Goal: Information Seeking & Learning: Learn about a topic

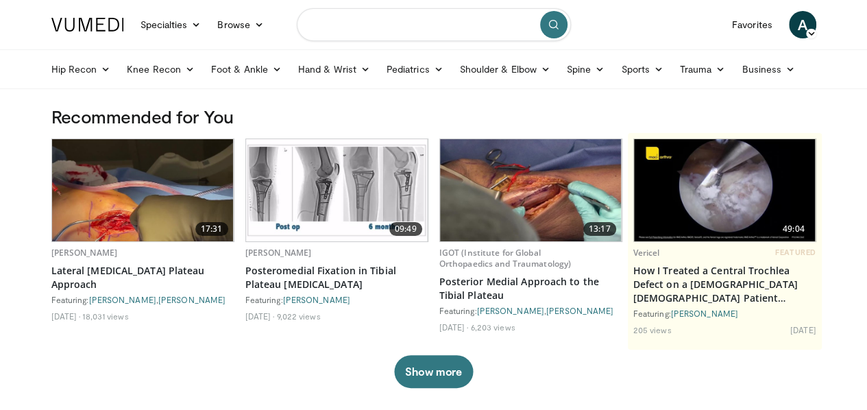
click at [421, 29] on input "Search topics, interventions" at bounding box center [434, 24] width 274 height 33
type input "**********"
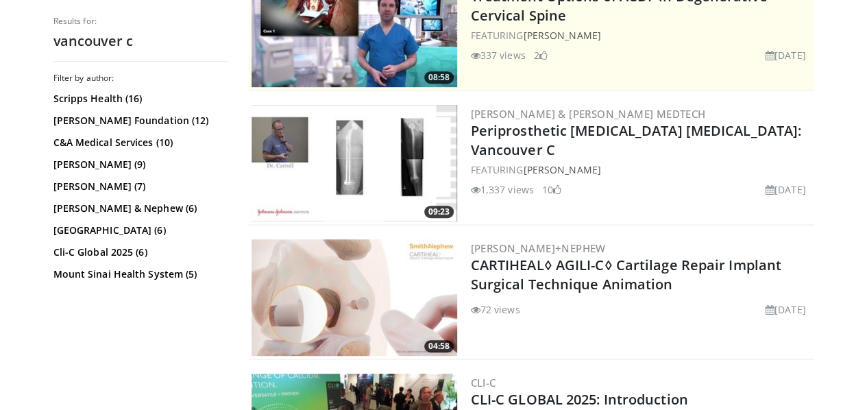
scroll to position [317, 0]
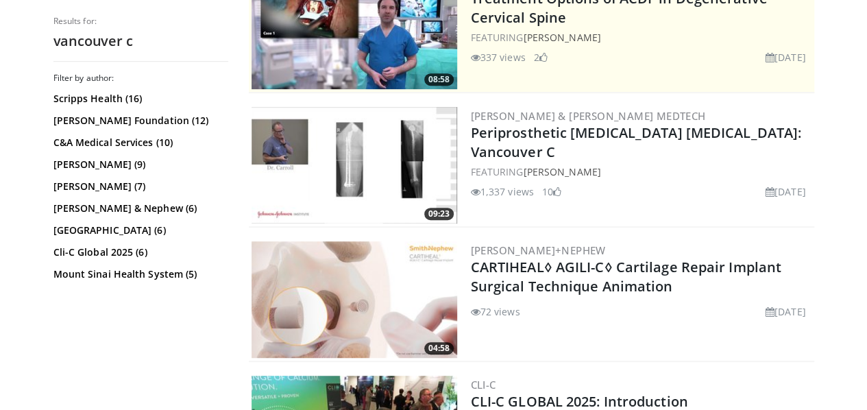
click at [367, 179] on img at bounding box center [354, 165] width 206 height 116
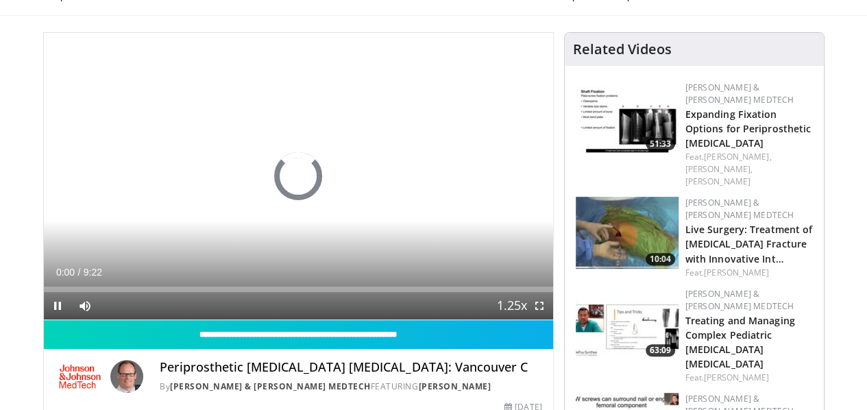
scroll to position [51, 0]
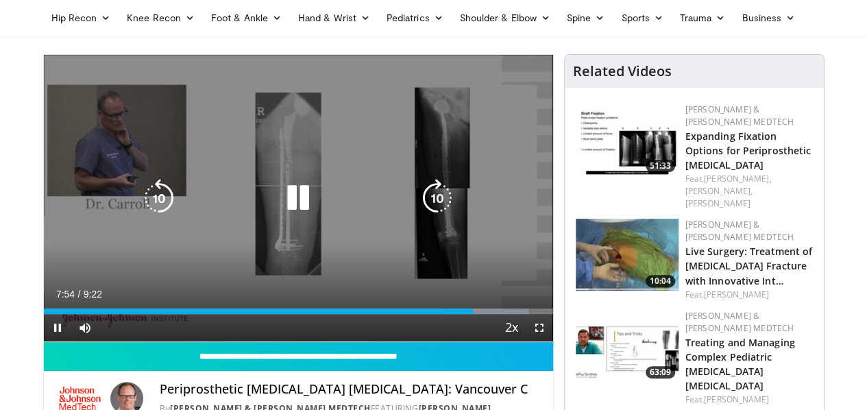
click at [289, 199] on icon "Video Player" at bounding box center [298, 198] width 38 height 38
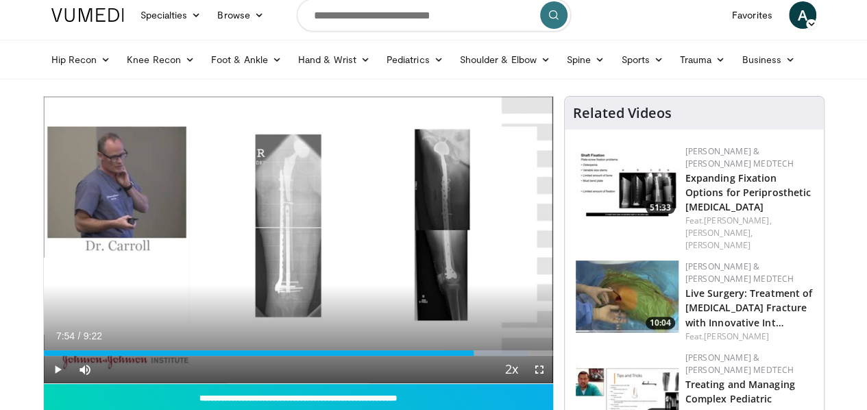
scroll to position [0, 0]
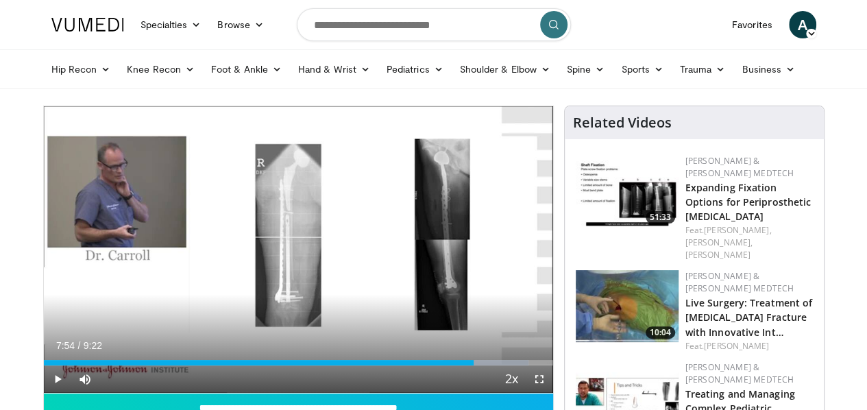
click at [626, 176] on img at bounding box center [627, 191] width 103 height 72
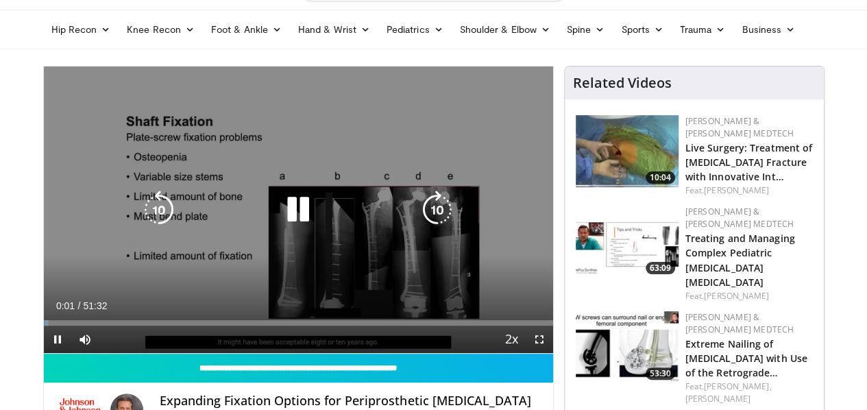
scroll to position [41, 0]
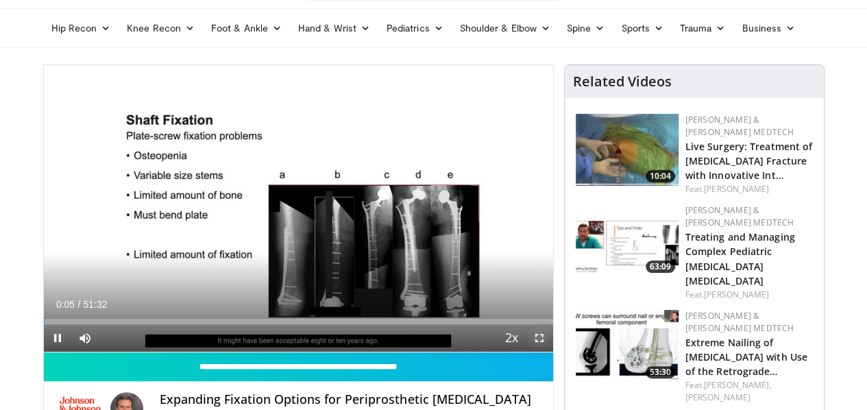
click at [552, 352] on span "Video Player" at bounding box center [539, 337] width 27 height 27
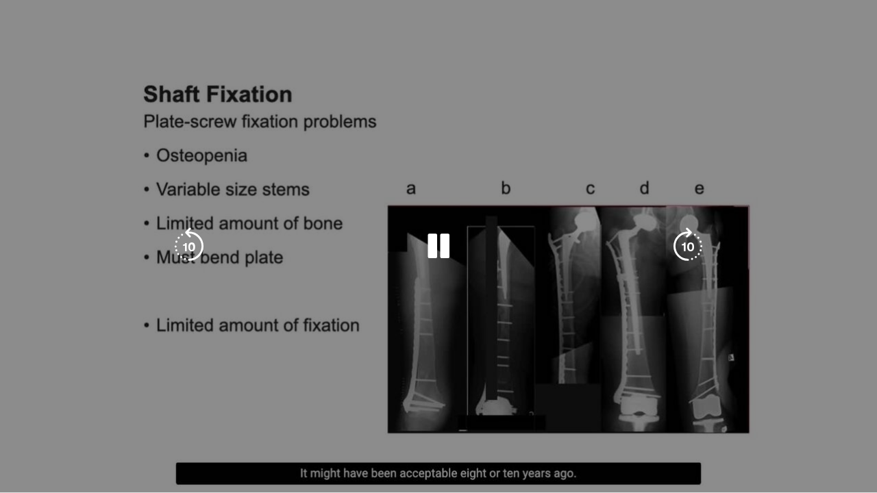
click at [463, 409] on video-js "**********" at bounding box center [438, 246] width 877 height 493
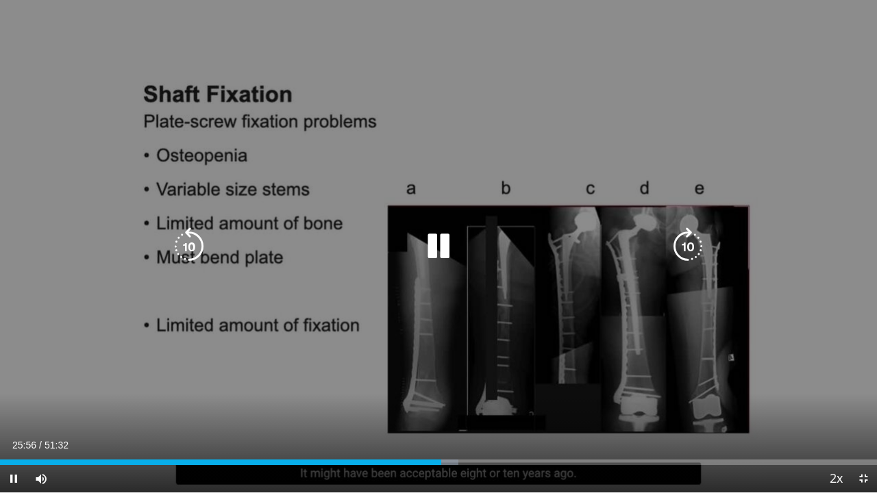
click at [441, 249] on icon "Video Player" at bounding box center [438, 247] width 38 height 38
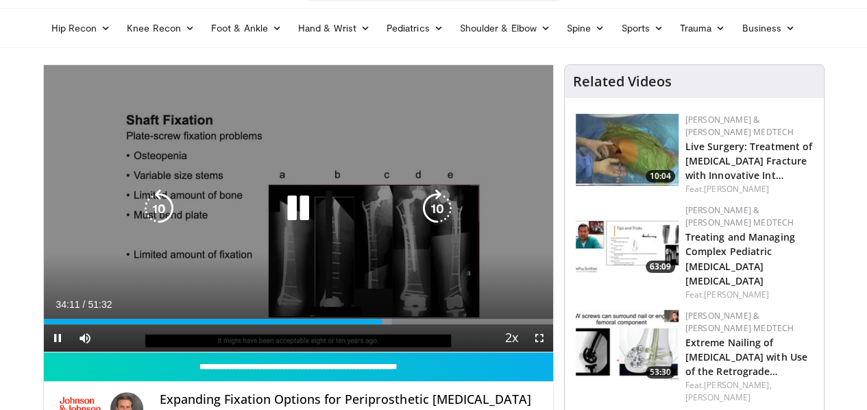
click at [287, 219] on icon "Video Player" at bounding box center [298, 208] width 38 height 38
click at [284, 213] on icon "Video Player" at bounding box center [298, 208] width 38 height 38
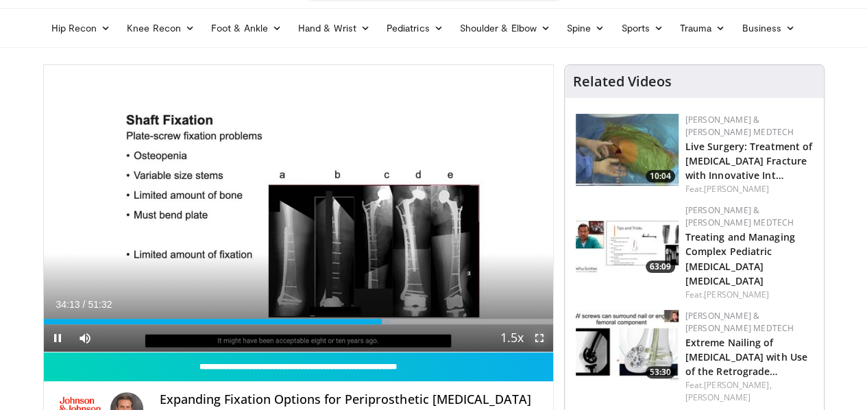
click at [551, 352] on span "Video Player" at bounding box center [539, 337] width 27 height 27
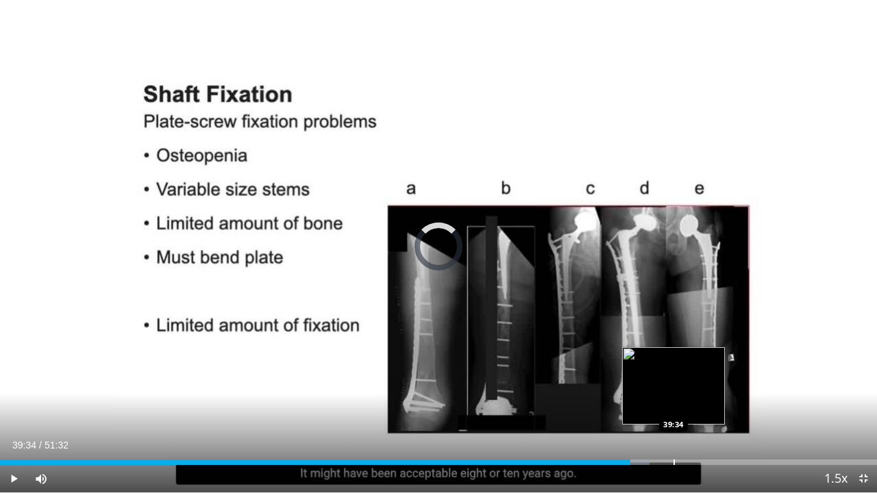
click at [674, 409] on div "Loaded : 74.06% 37:02 39:34" at bounding box center [438, 458] width 877 height 13
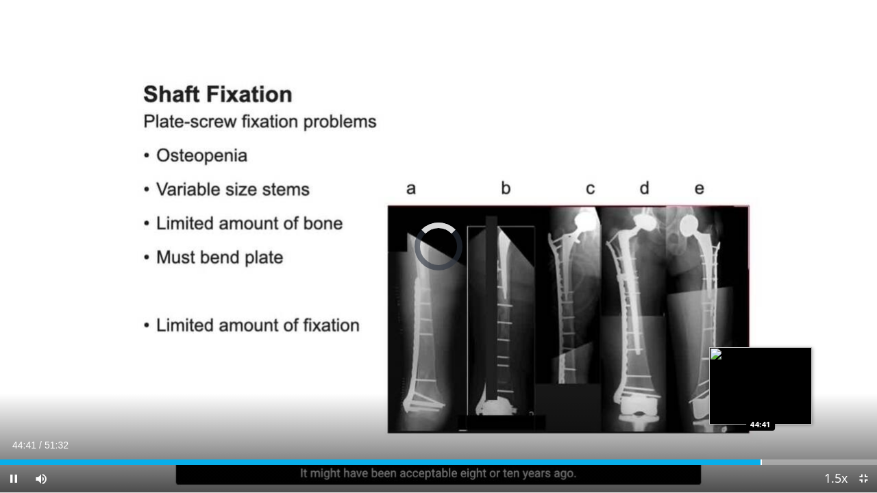
click at [761, 409] on div "Progress Bar" at bounding box center [761, 462] width 1 height 5
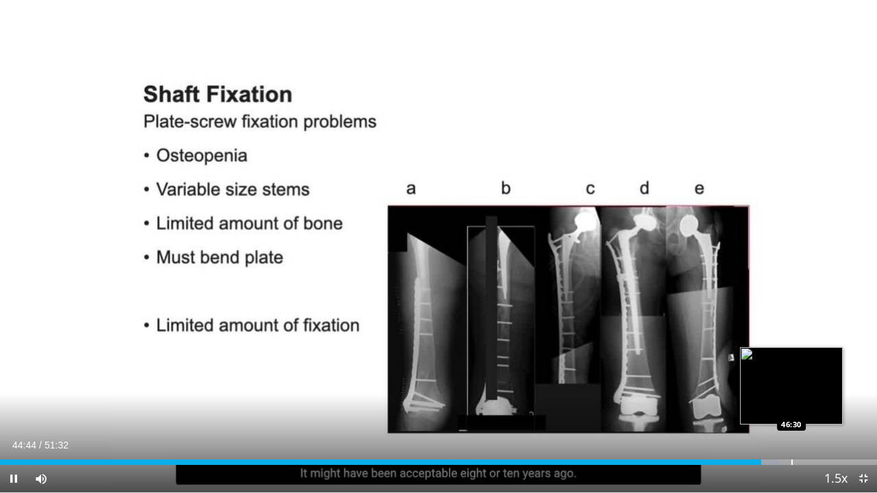
click at [792, 409] on div "Progress Bar" at bounding box center [791, 462] width 1 height 5
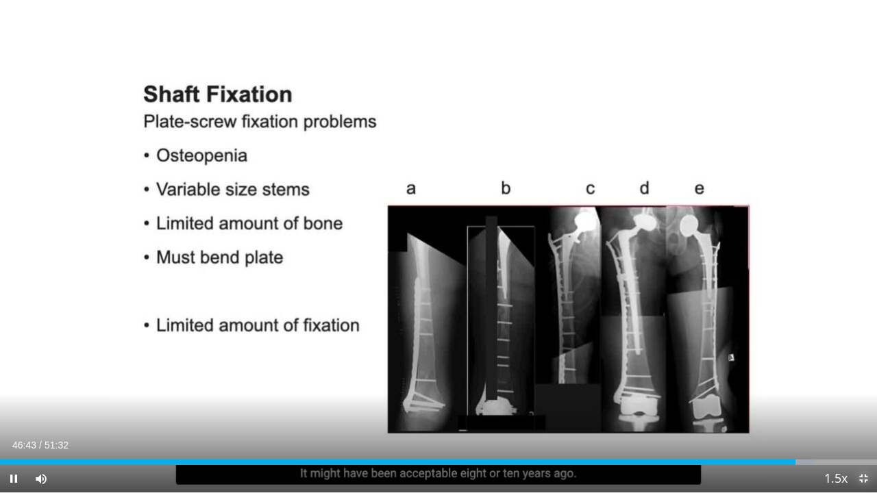
click at [865, 409] on span "Video Player" at bounding box center [863, 478] width 27 height 27
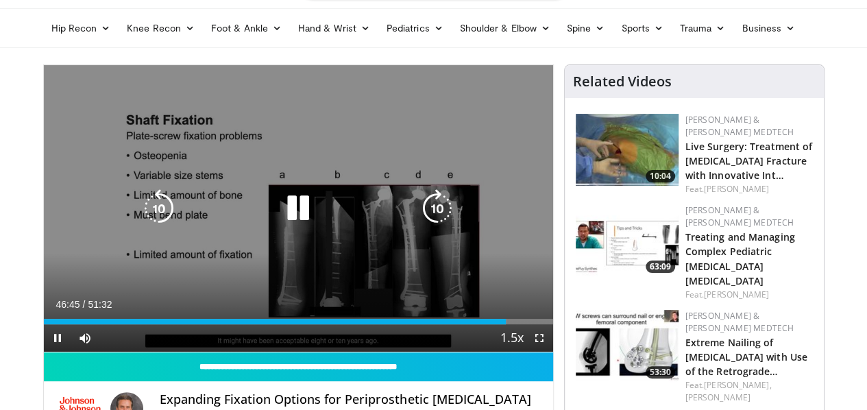
click at [285, 210] on icon "Video Player" at bounding box center [298, 208] width 38 height 38
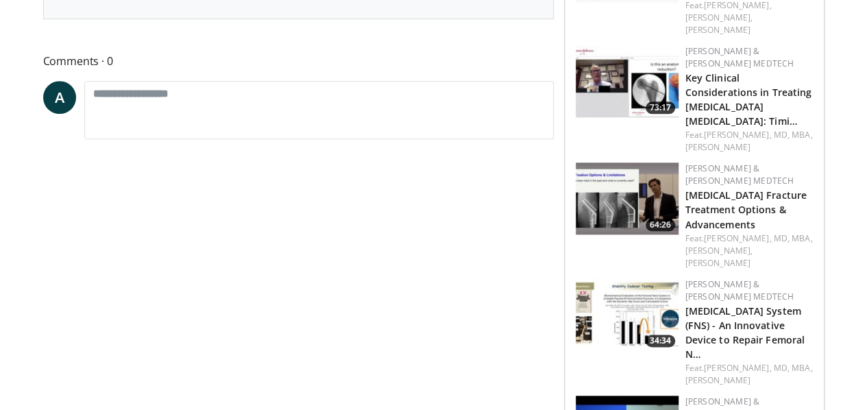
scroll to position [642, 0]
